Goal: Task Accomplishment & Management: Manage account settings

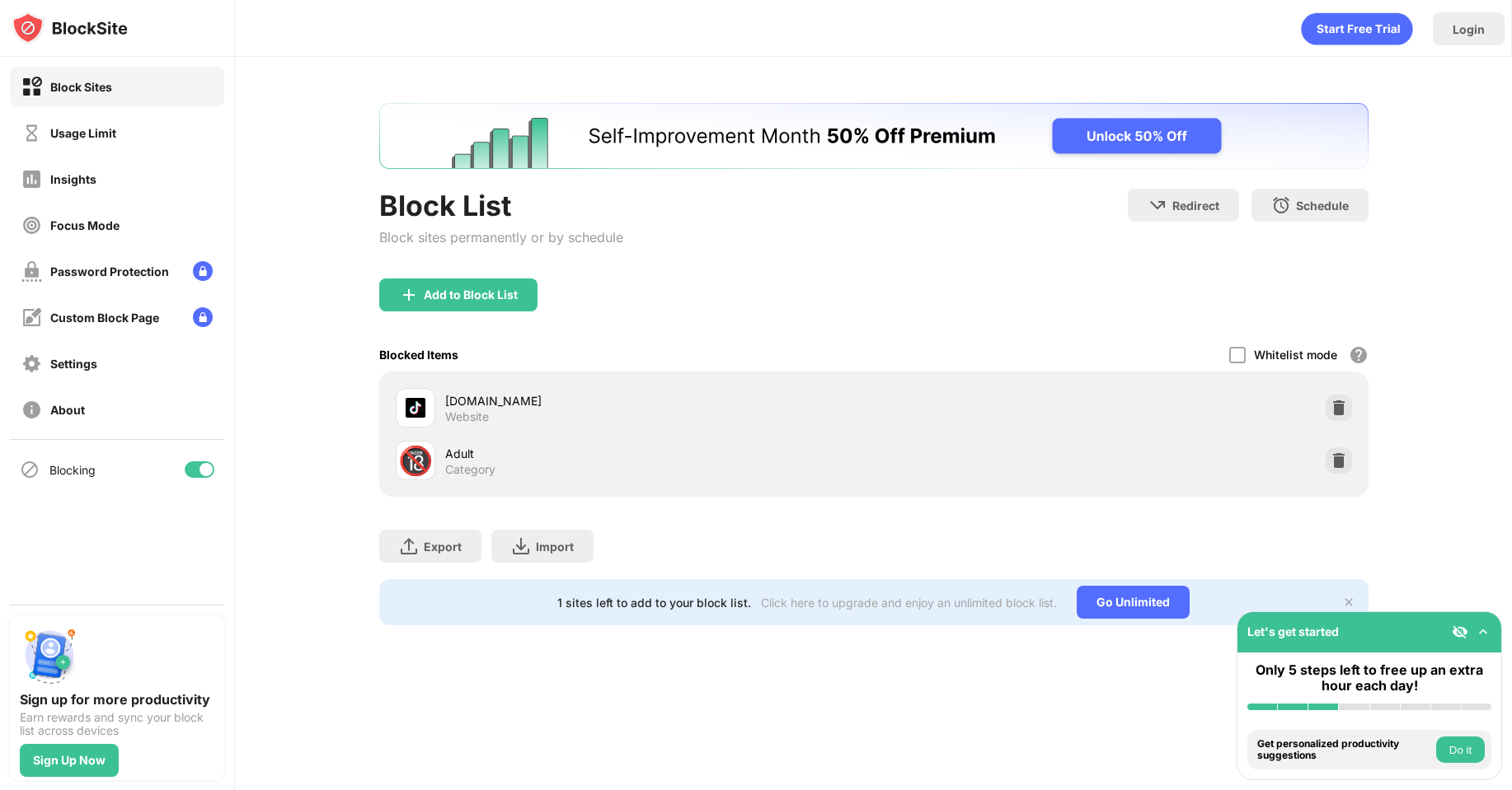
drag, startPoint x: 69, startPoint y: 99, endPoint x: 69, endPoint y: 108, distance: 9.0
click at [69, 100] on div "Block Sites" at bounding box center [117, 86] width 215 height 39
click at [69, 119] on div "Usage Limit" at bounding box center [117, 133] width 215 height 39
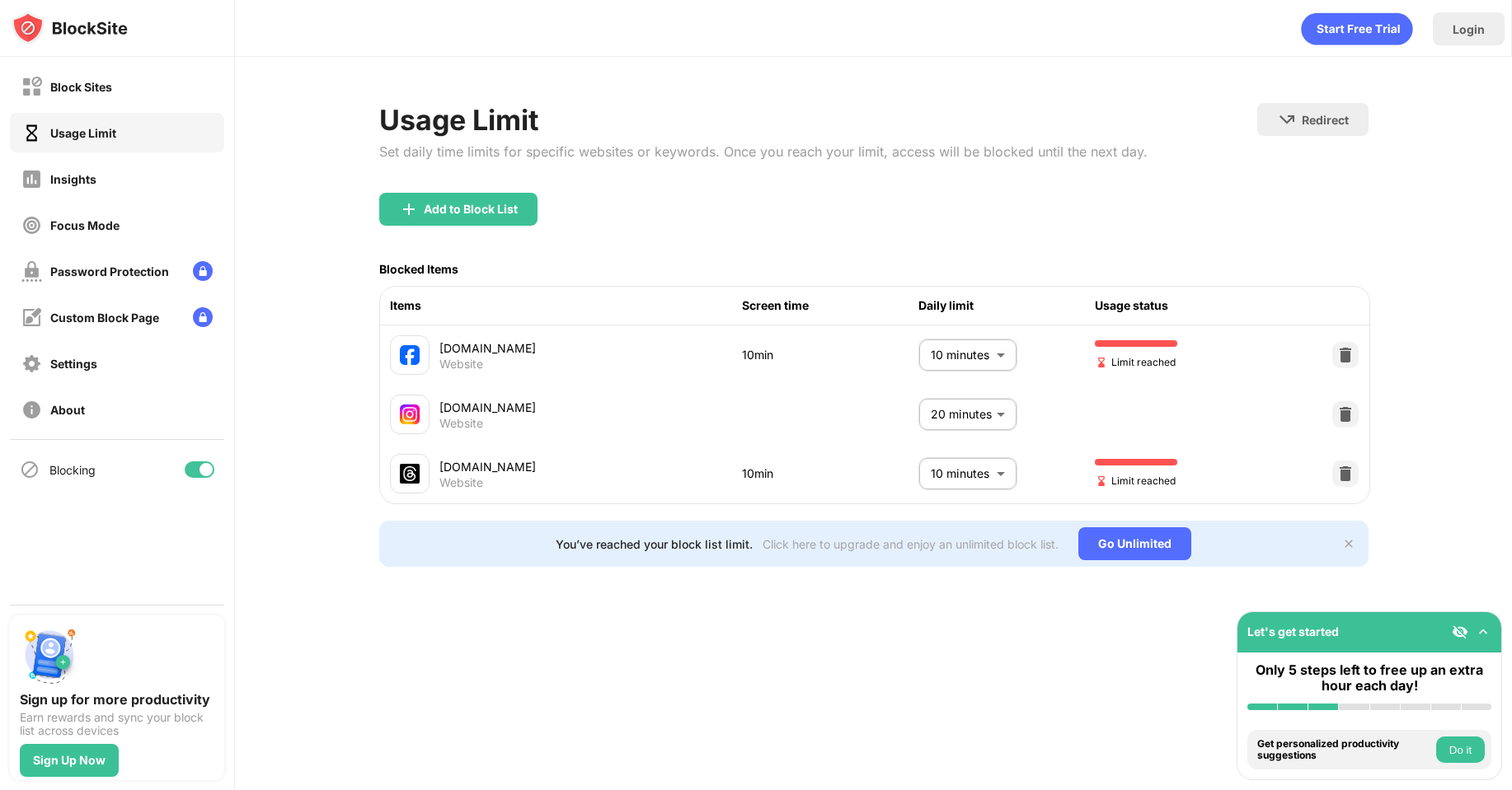
click at [982, 472] on body "Block Sites Usage Limit Insights Focus Mode Password Protection Custom Block Pa…" at bounding box center [756, 395] width 1512 height 790
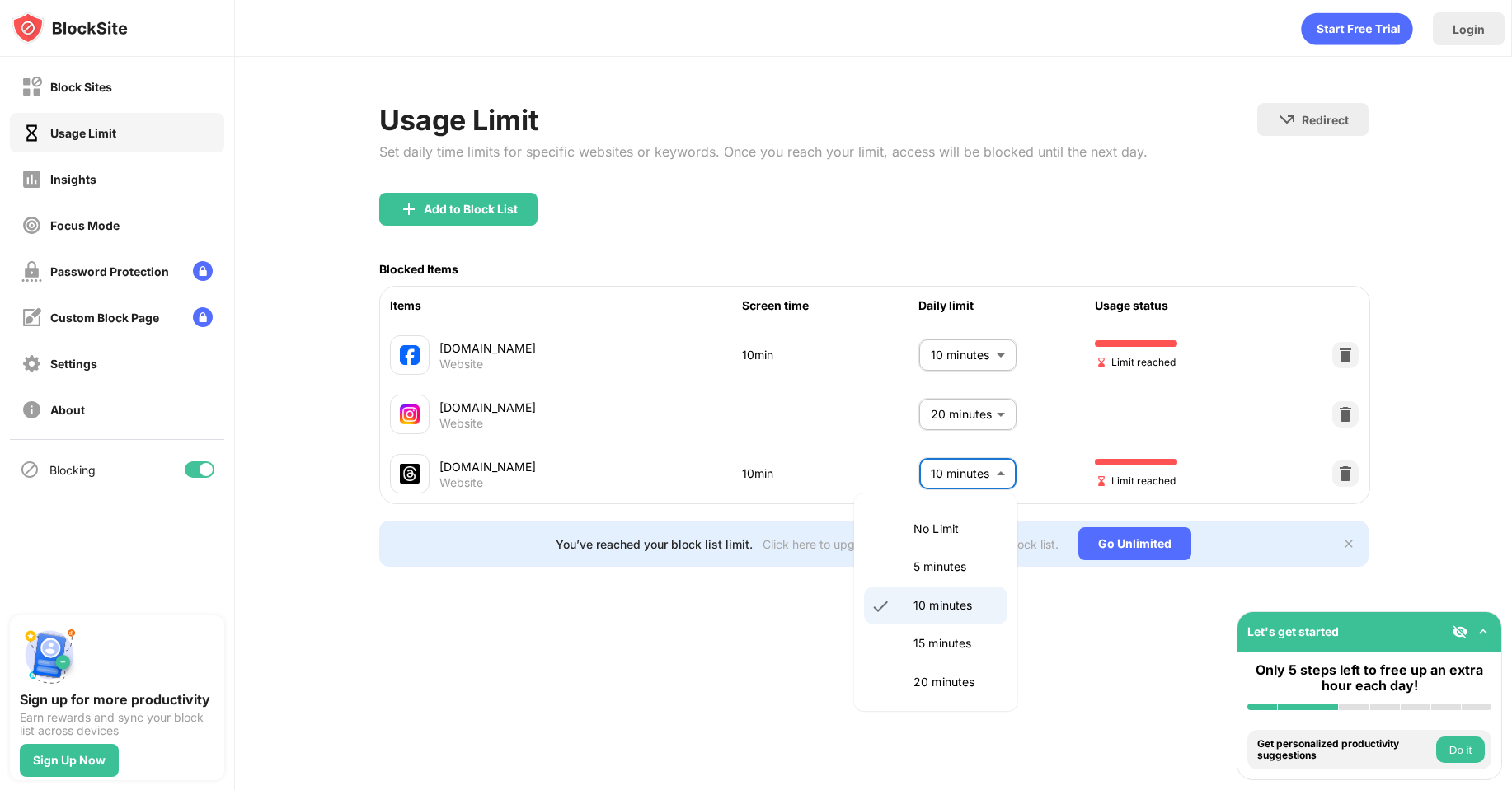
click at [954, 606] on p "10 minutes" at bounding box center [955, 606] width 84 height 18
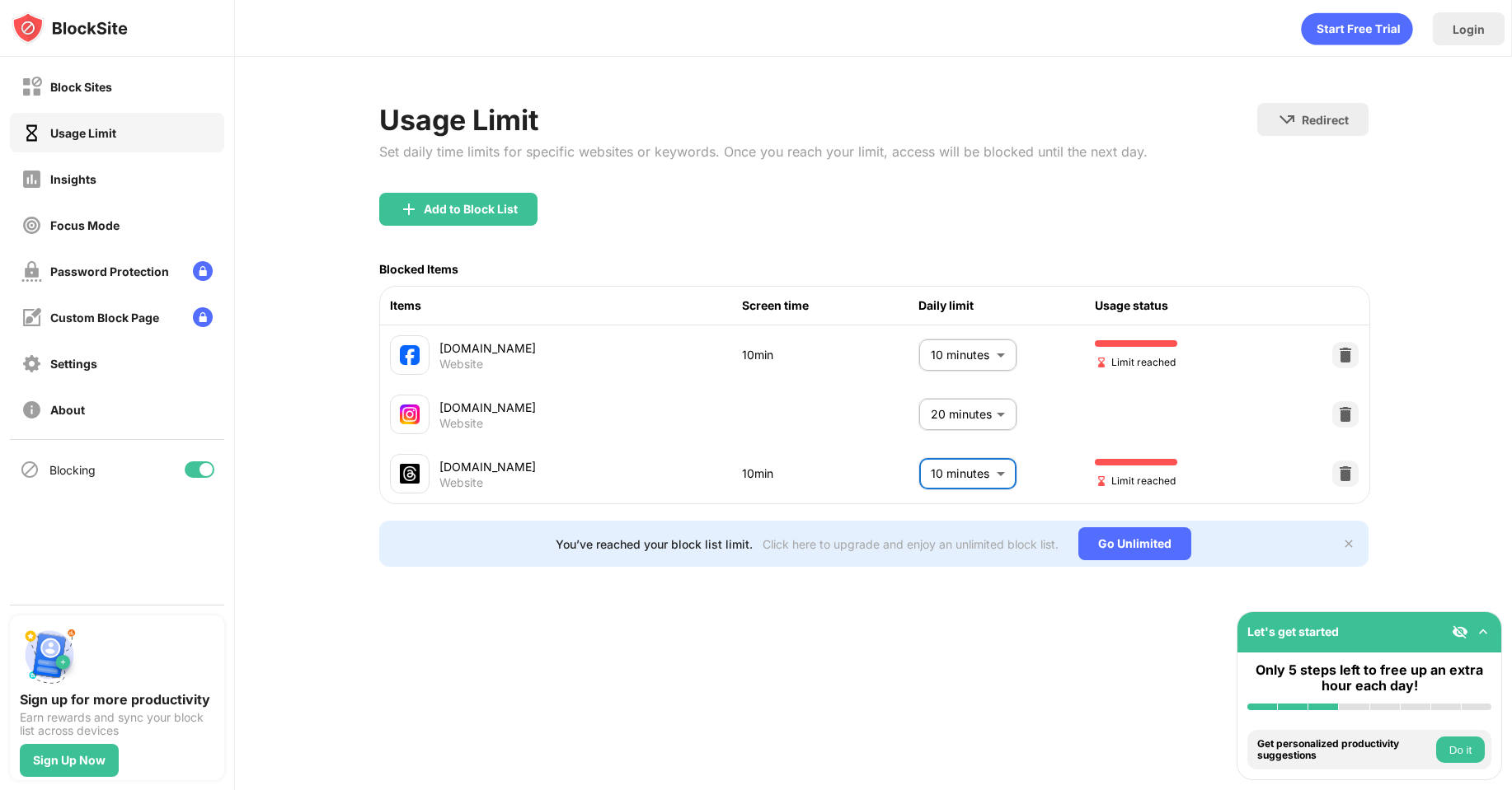
click at [959, 480] on body "Block Sites Usage Limit Insights Focus Mode Password Protection Custom Block Pa…" at bounding box center [756, 395] width 1512 height 790
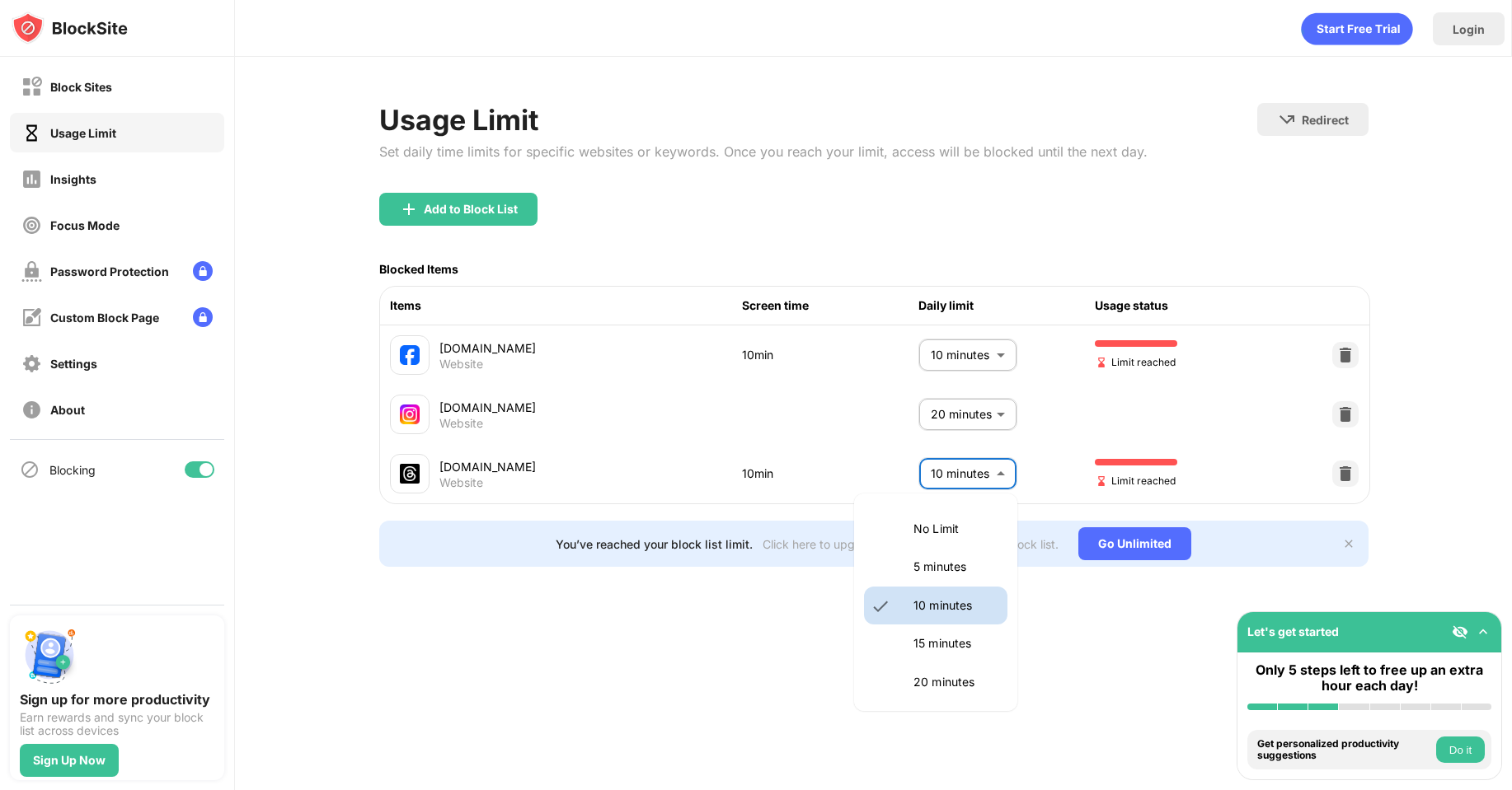
click at [944, 561] on p "5 minutes" at bounding box center [955, 566] width 84 height 18
type input "*"
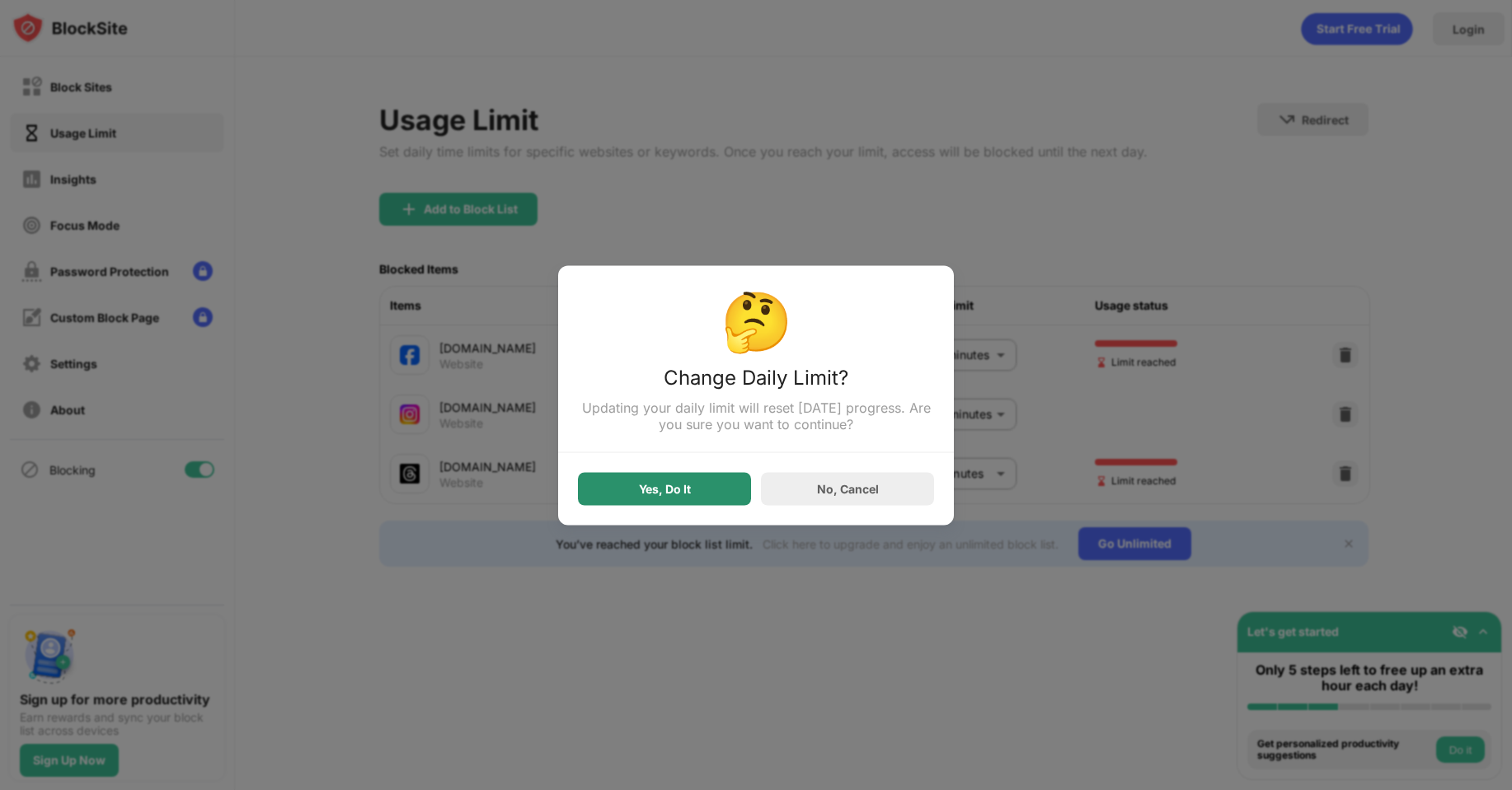
click at [699, 503] on div "Yes, Do It" at bounding box center [665, 488] width 173 height 33
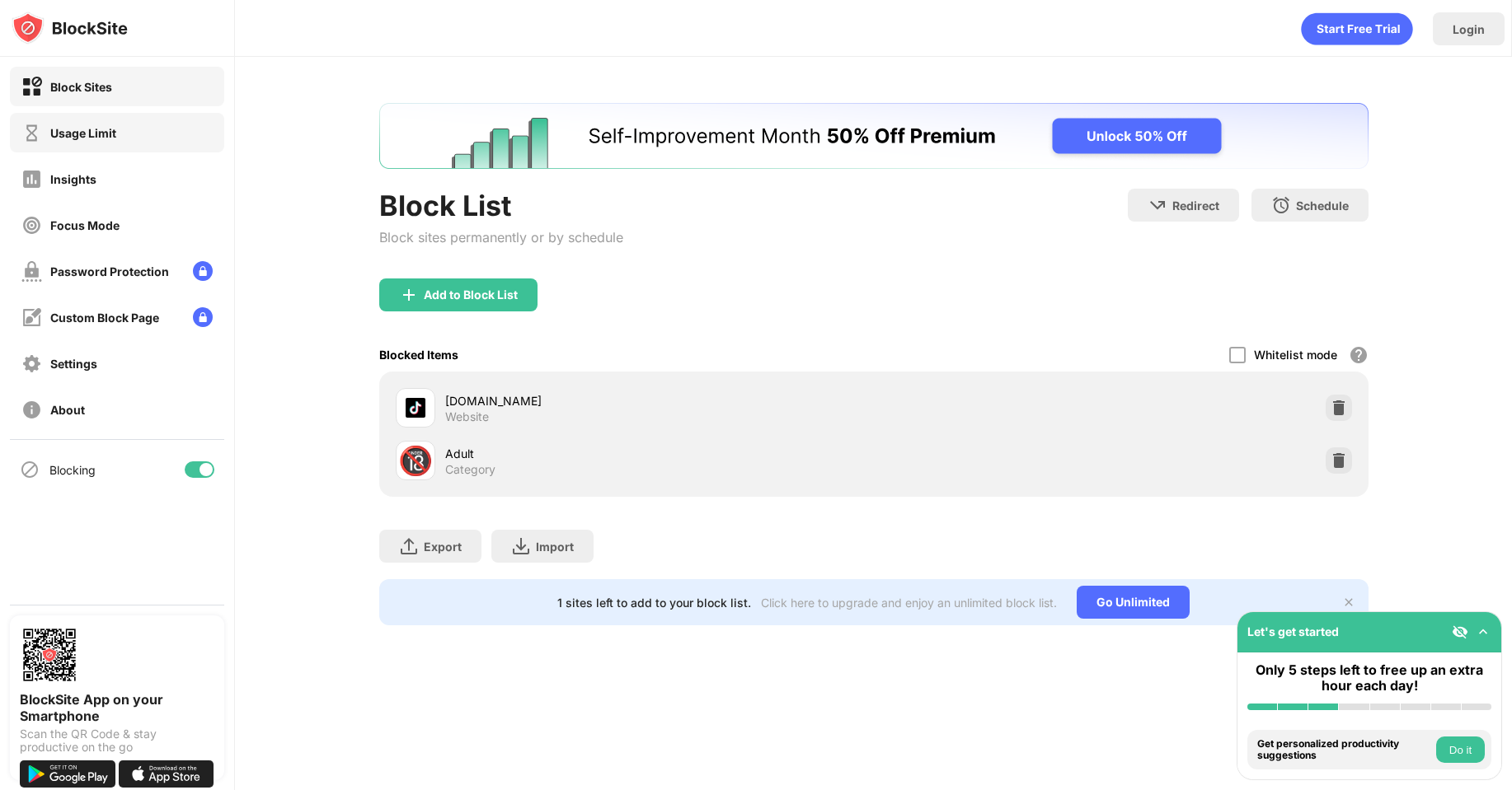
click at [86, 142] on div "Usage Limit" at bounding box center [69, 133] width 94 height 20
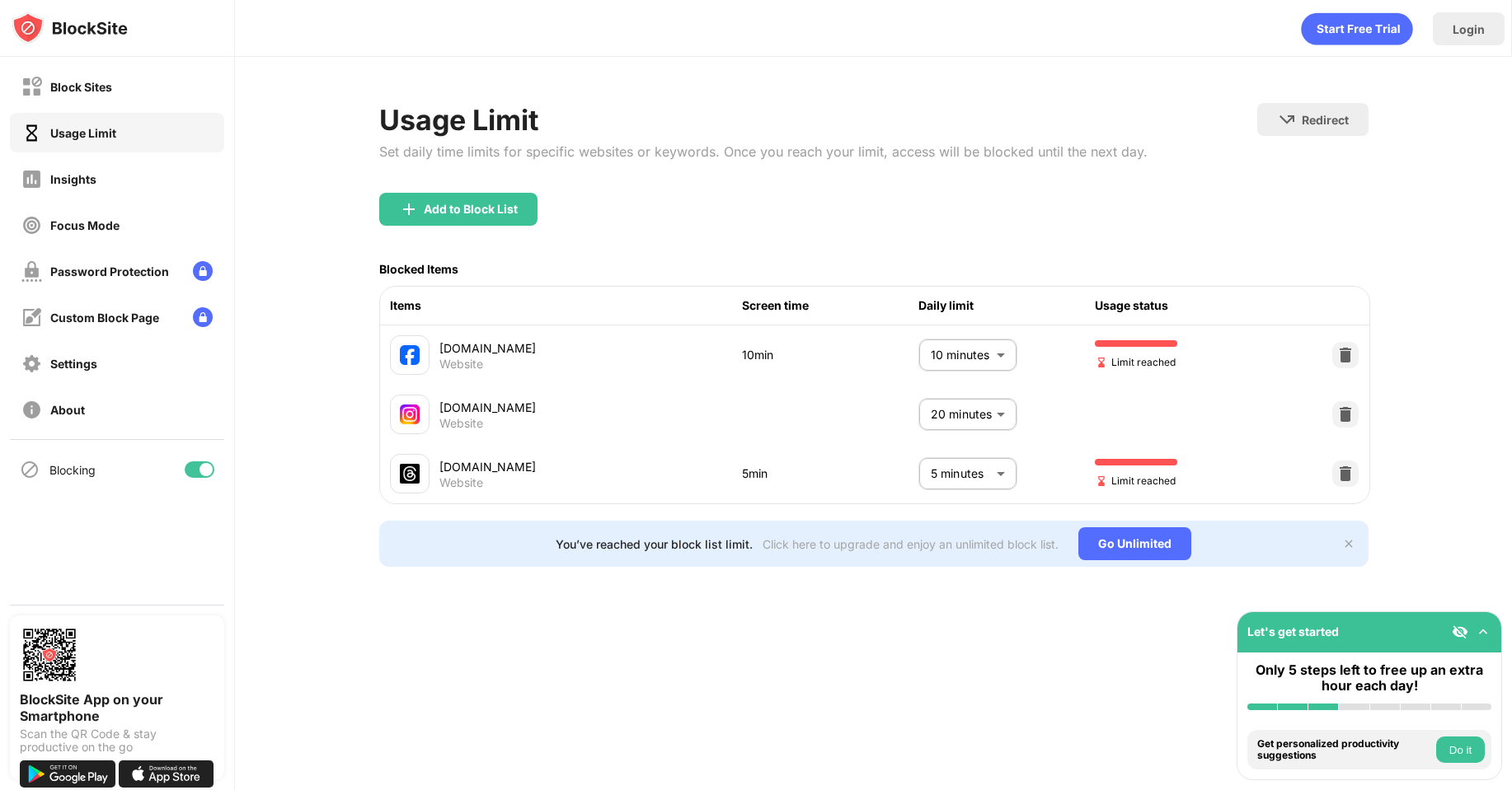
click at [988, 471] on body "Block Sites Usage Limit Insights Focus Mode Password Protection Custom Block Pa…" at bounding box center [756, 395] width 1512 height 790
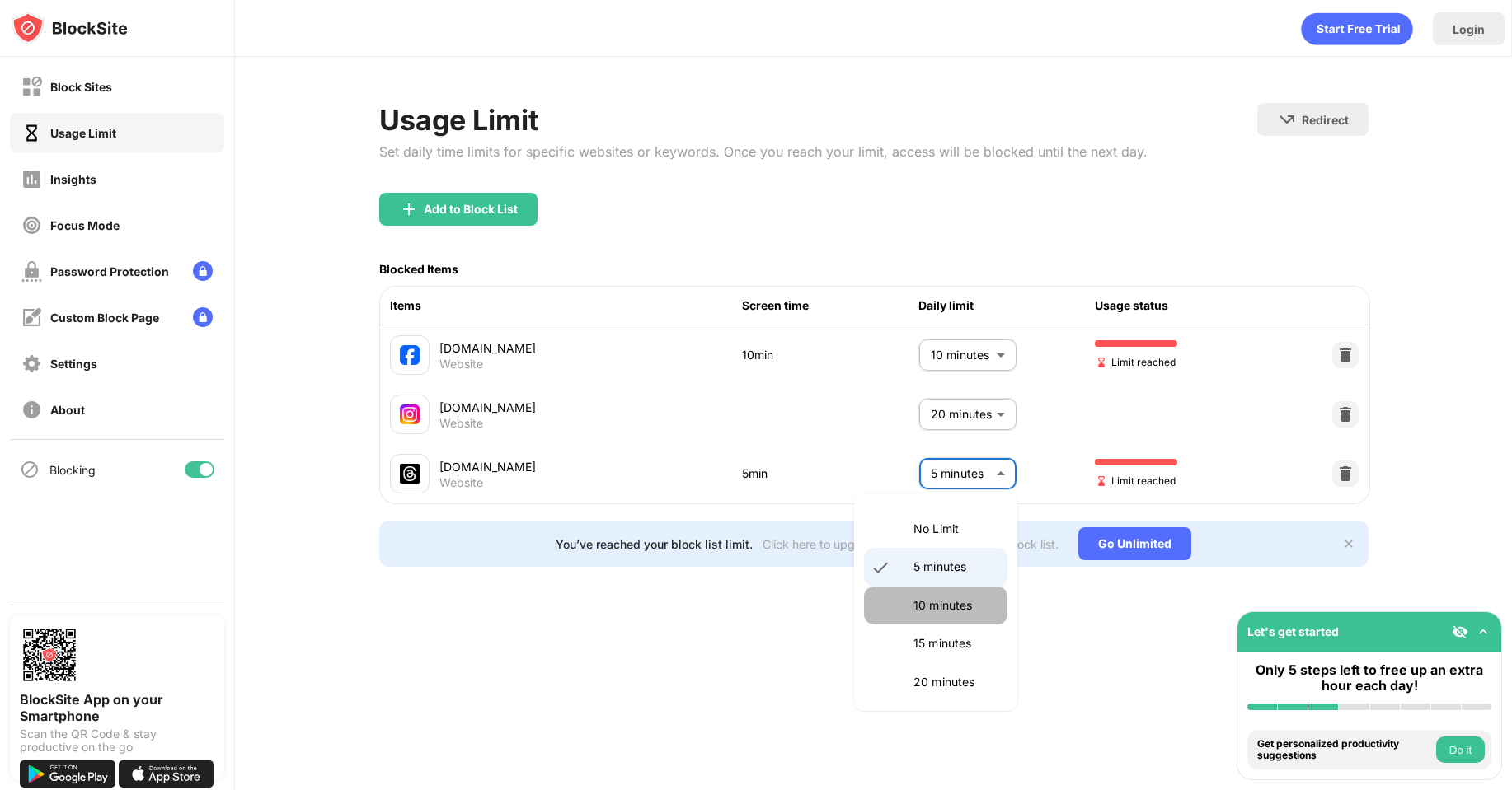
click at [936, 623] on li "10 minutes" at bounding box center [936, 606] width 143 height 38
type input "**"
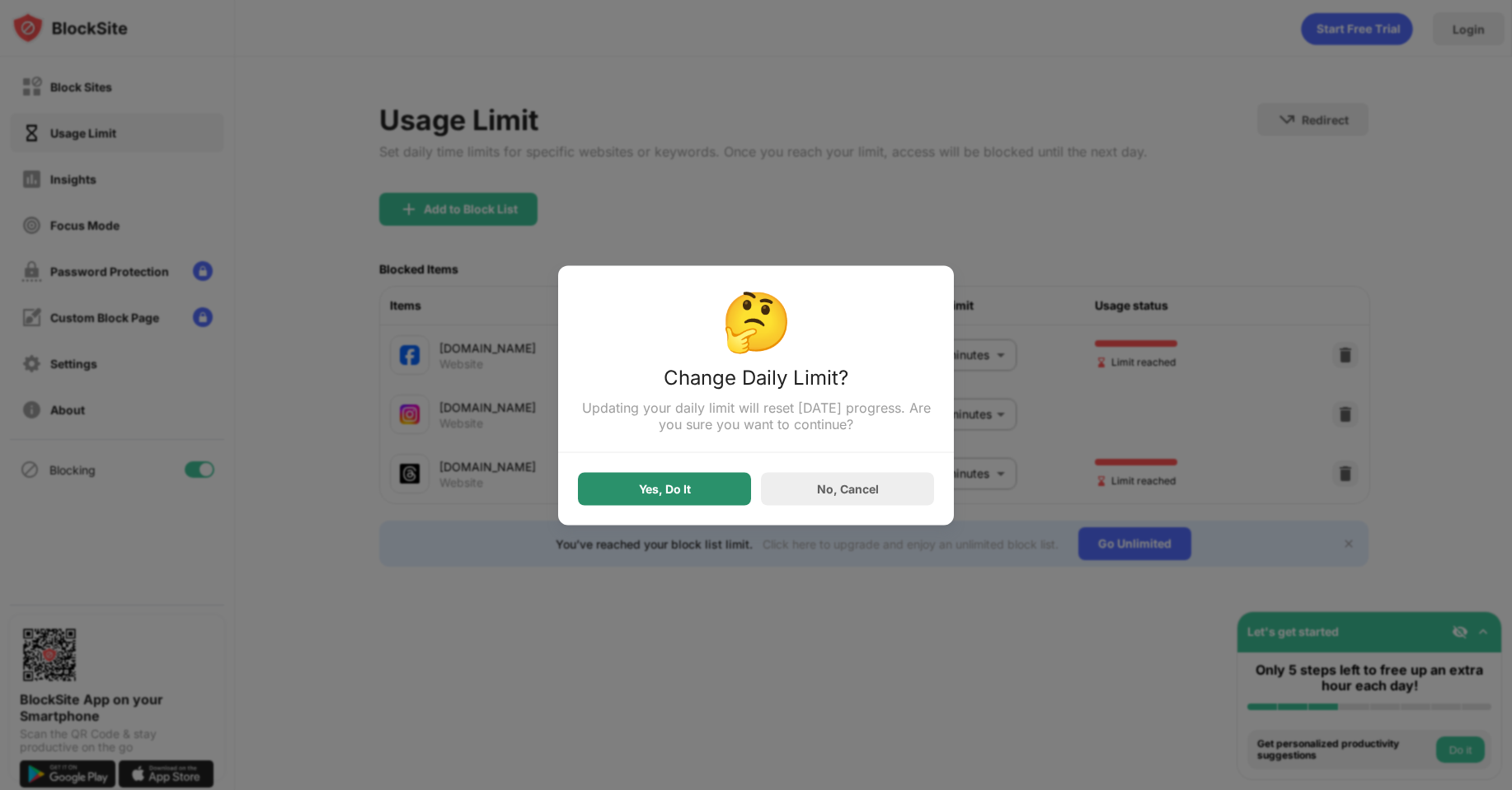
click at [714, 494] on div "Yes, Do It" at bounding box center [665, 488] width 173 height 33
